Goal: Obtain resource: Obtain resource

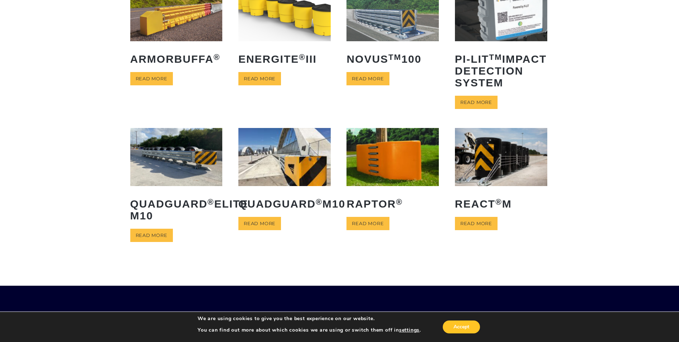
scroll to position [72, 0]
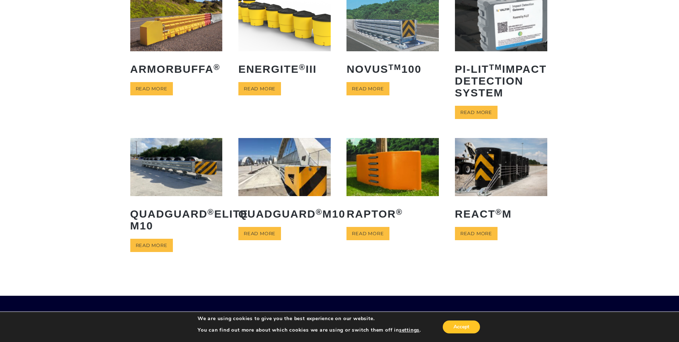
click at [273, 189] on img at bounding box center [284, 167] width 92 height 58
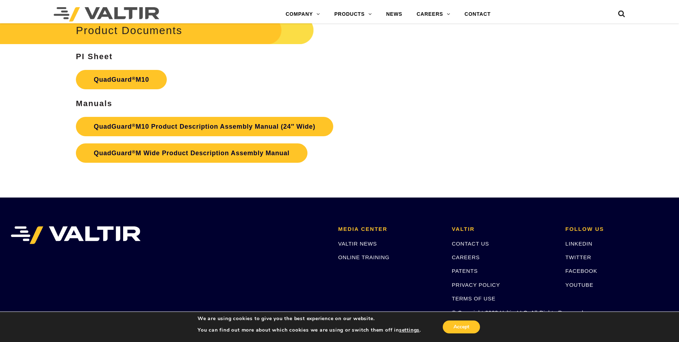
scroll to position [2685, 0]
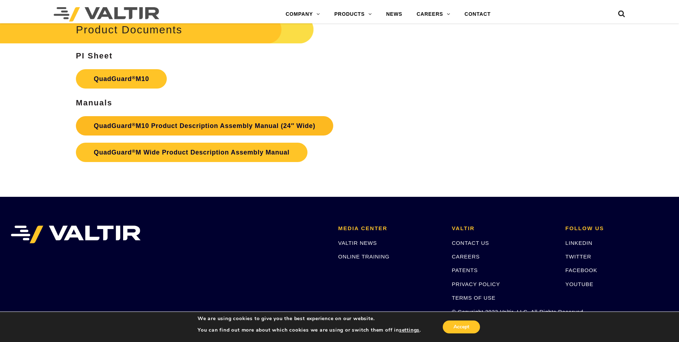
click at [262, 123] on link "QuadGuard ® M10 Product Description Assembly Manual (24″ Wide)" at bounding box center [204, 125] width 257 height 19
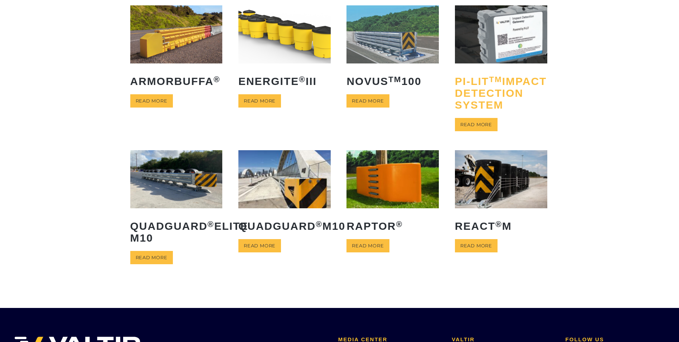
scroll to position [72, 0]
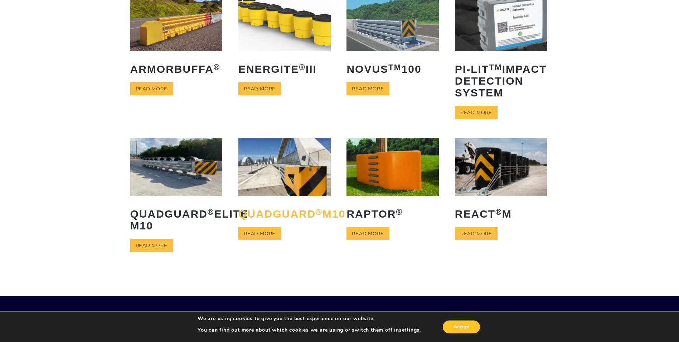
click at [273, 225] on h2 "QuadGuard ® M10" at bounding box center [284, 213] width 92 height 23
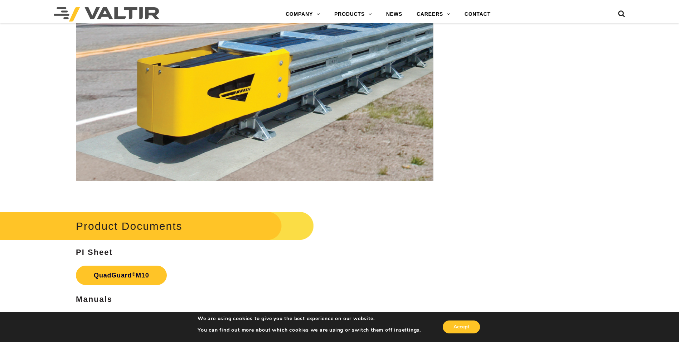
scroll to position [2649, 0]
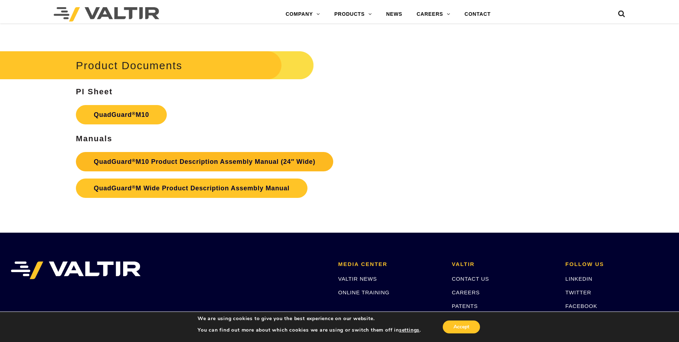
click at [235, 160] on link "QuadGuard ® M10 Product Description Assembly Manual (24″ Wide)" at bounding box center [204, 161] width 257 height 19
